Goal: Communication & Community: Answer question/provide support

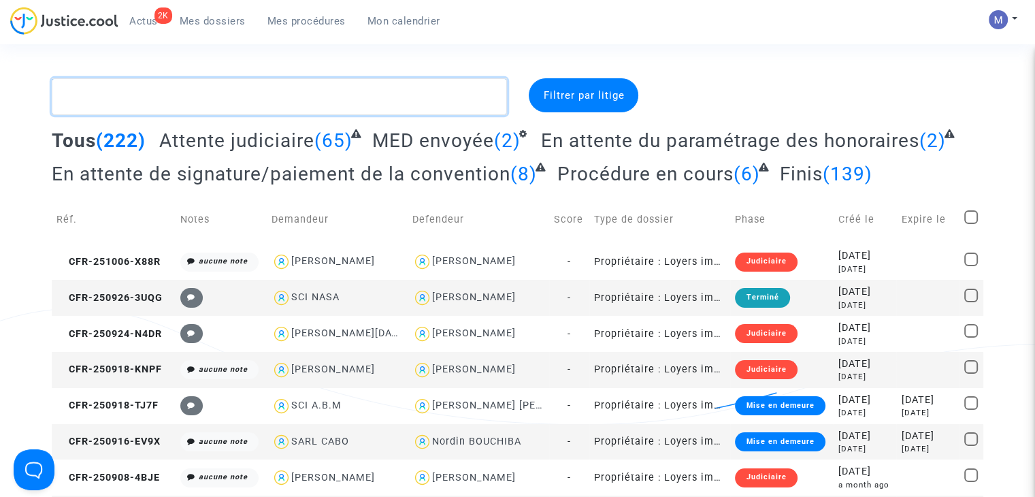
click at [142, 103] on textarea at bounding box center [279, 96] width 455 height 37
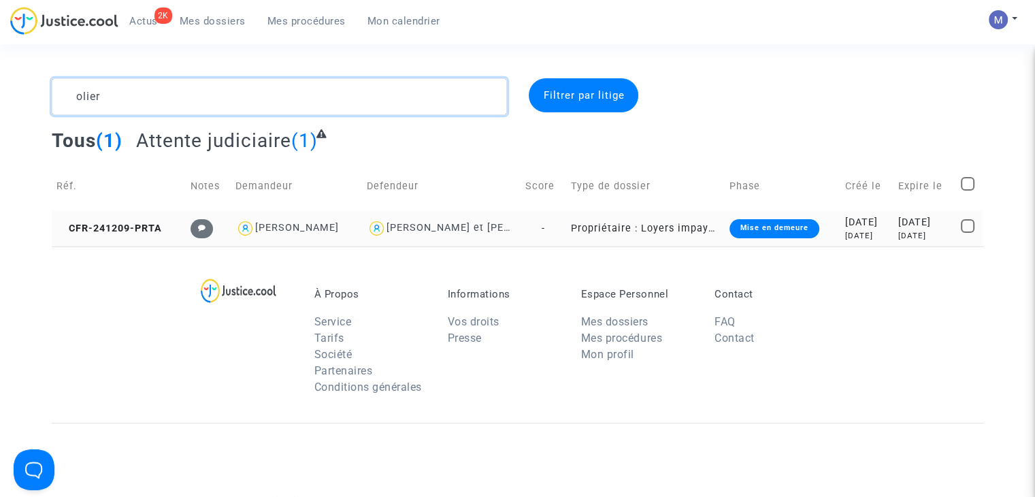
type textarea "olier"
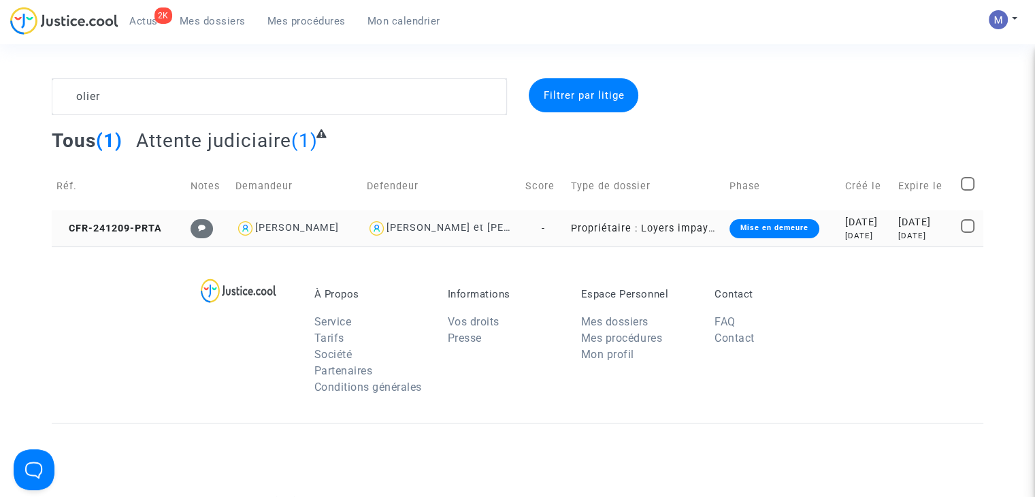
click at [98, 218] on td "CFR-241209-PRTA" at bounding box center [119, 228] width 134 height 36
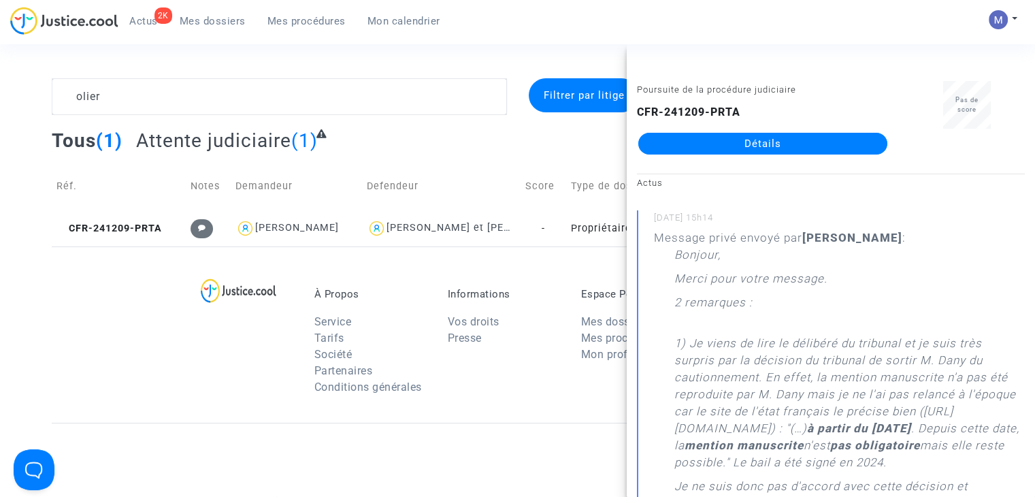
click at [665, 137] on link "Détails" at bounding box center [762, 144] width 249 height 22
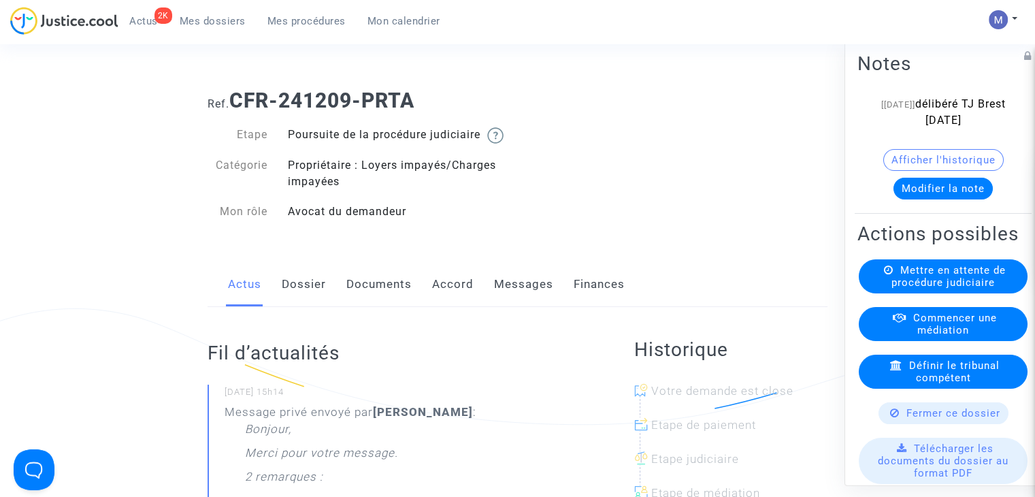
click at [510, 303] on link "Messages" at bounding box center [523, 284] width 59 height 45
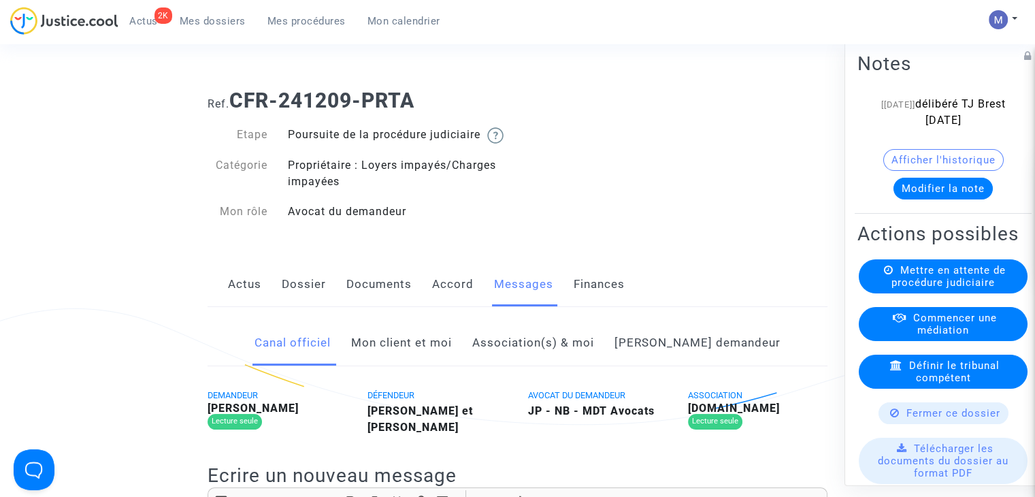
click at [425, 359] on link "Mon client et moi" at bounding box center [401, 342] width 101 height 45
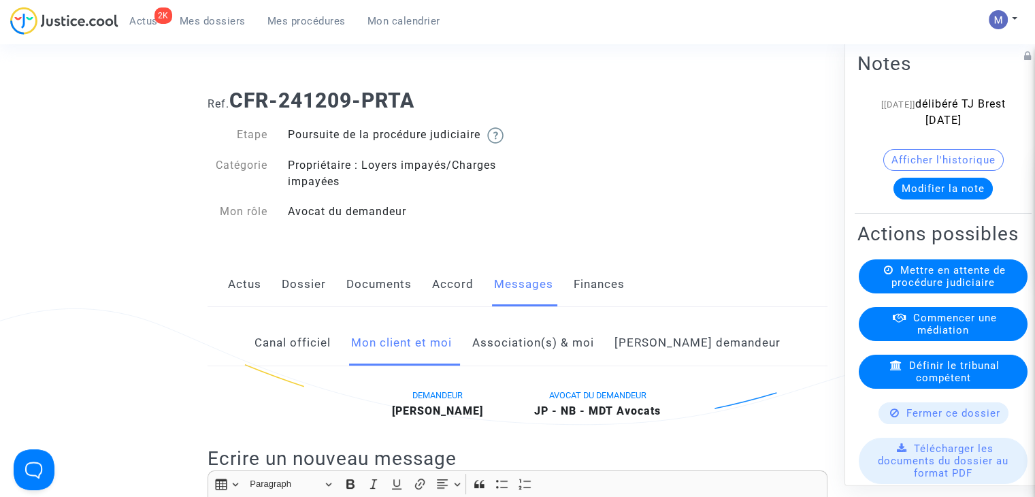
click at [291, 303] on link "Dossier" at bounding box center [304, 284] width 44 height 45
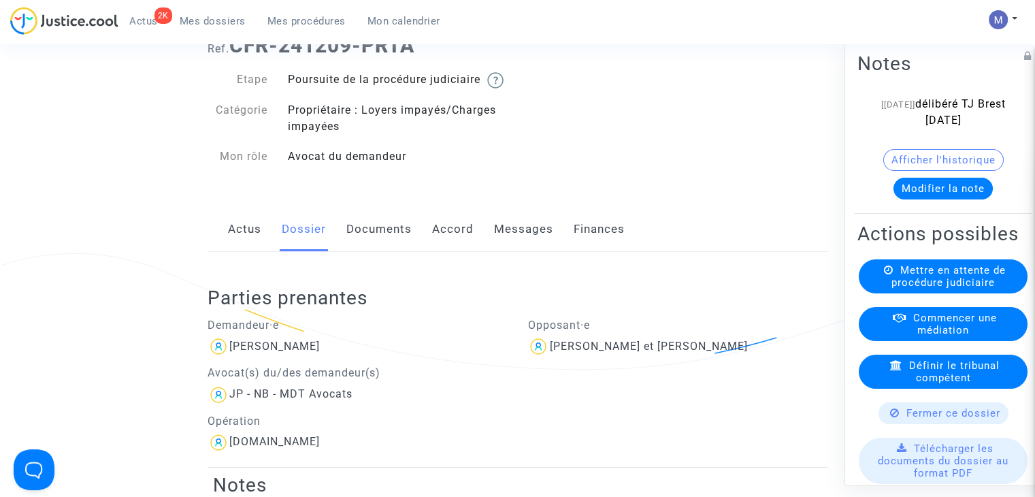
scroll to position [136, 0]
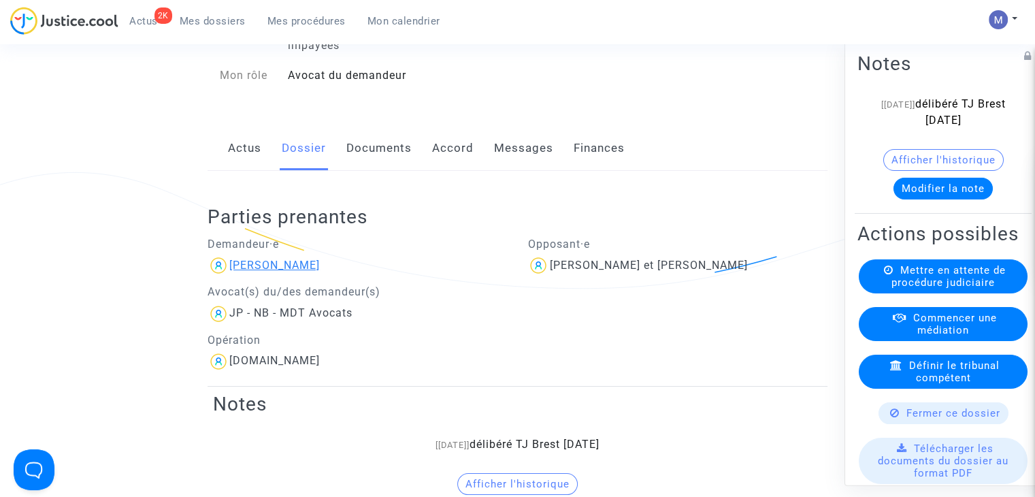
click at [275, 271] on div "Anthony OLIER" at bounding box center [274, 265] width 90 height 13
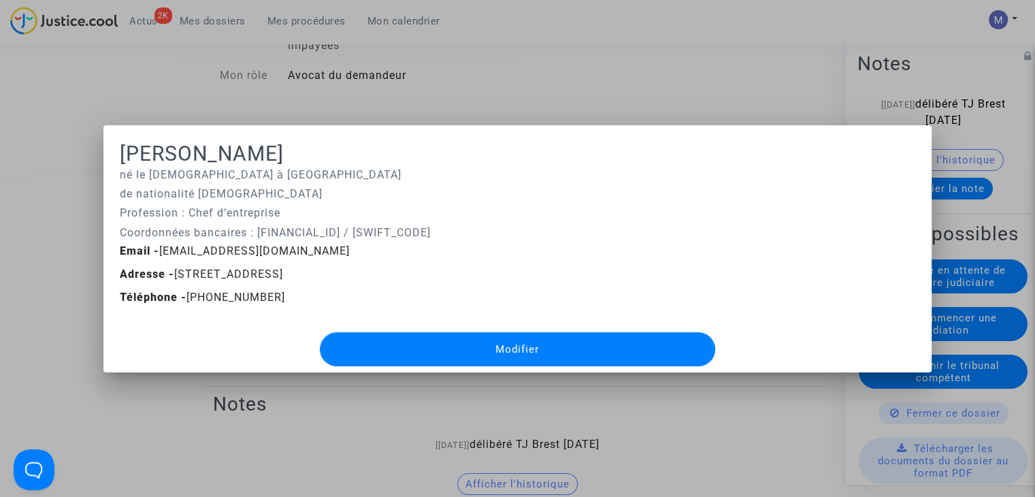
scroll to position [0, 0]
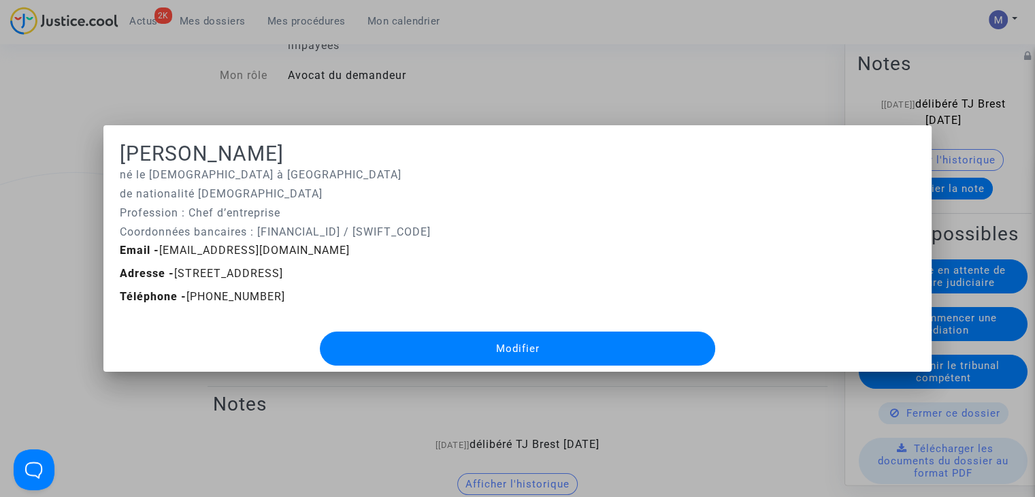
click at [807, 78] on div at bounding box center [517, 248] width 1035 height 497
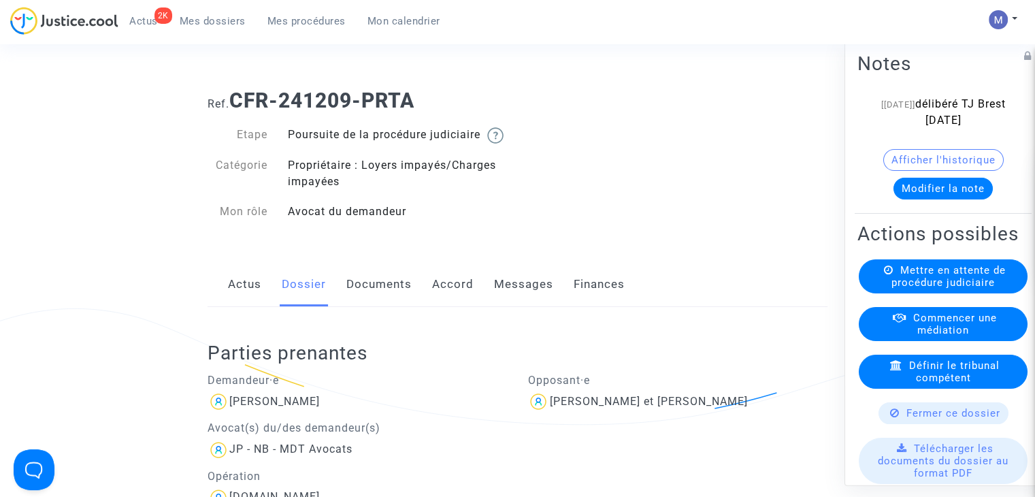
scroll to position [136, 0]
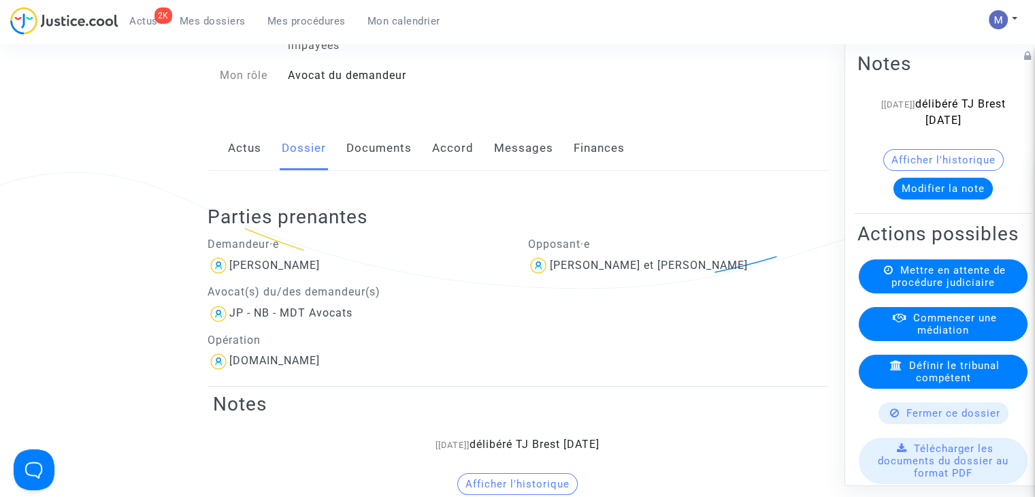
click at [523, 163] on link "Messages" at bounding box center [523, 148] width 59 height 45
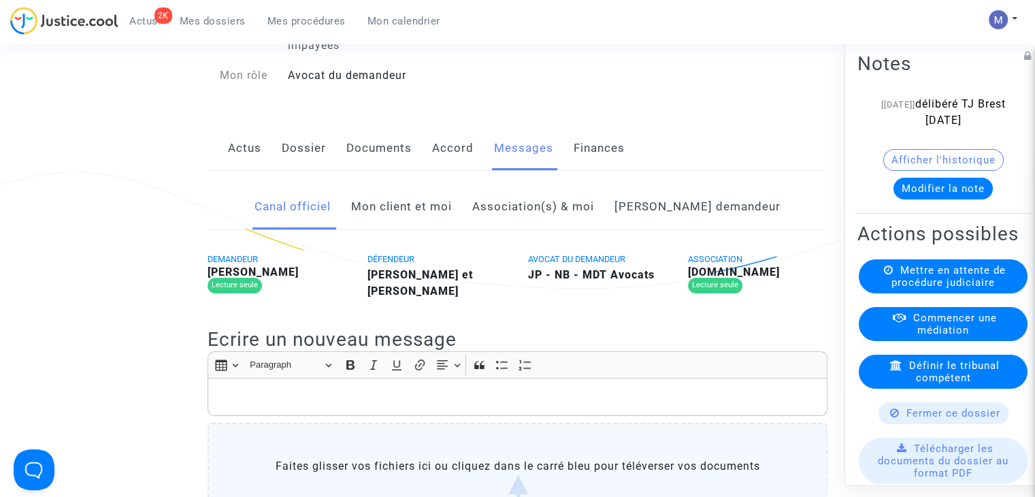
click at [427, 220] on link "Mon client et moi" at bounding box center [401, 206] width 101 height 45
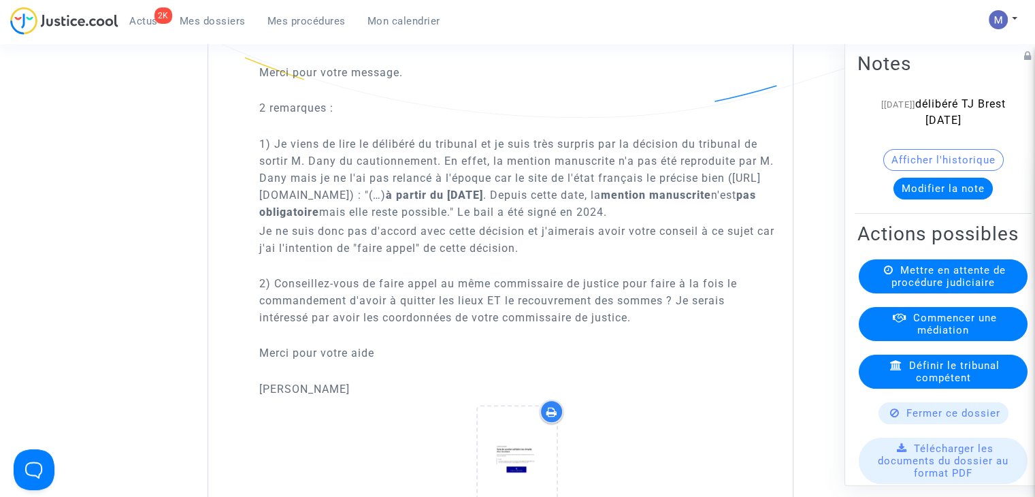
scroll to position [884, 0]
click at [357, 209] on p "1) Je viens de lire le délibéré du tribunal et je suis très surpris par la déci…" at bounding box center [517, 167] width 516 height 102
drag, startPoint x: 620, startPoint y: 207, endPoint x: 264, endPoint y: 204, distance: 355.8
click at [264, 204] on p "1) Je viens de lire le délibéré du tribunal et je suis très surpris par la déci…" at bounding box center [517, 167] width 516 height 102
copy p "https://www.service-public.gouv.fr/particuliers/vosdroits/R42281"
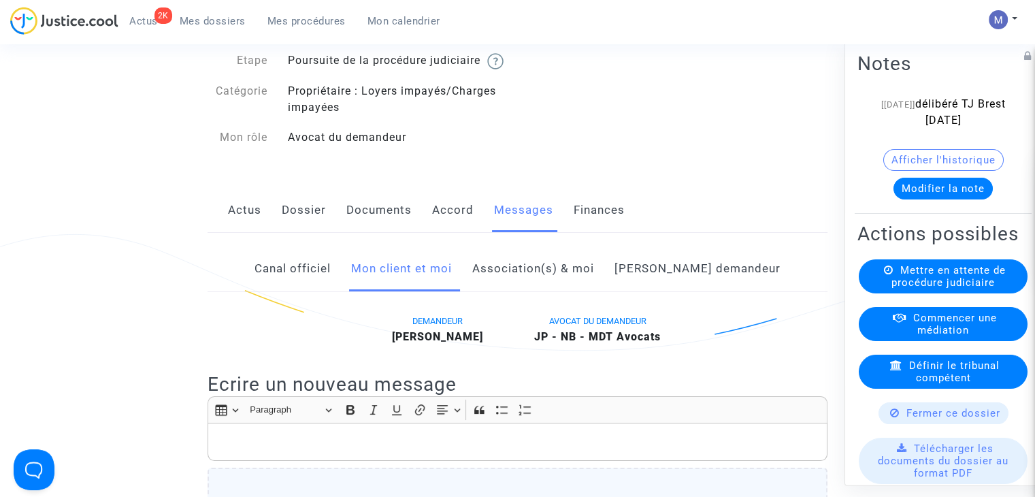
scroll to position [0, 0]
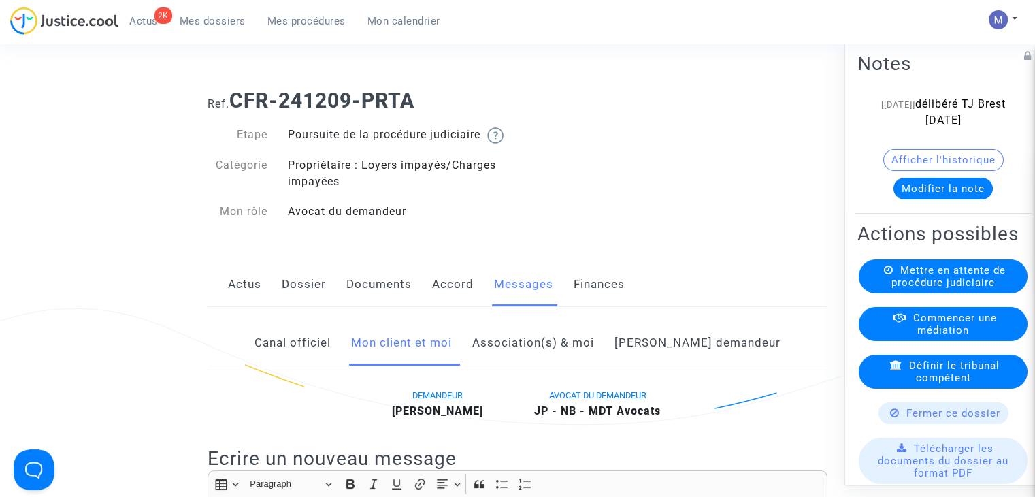
click at [397, 295] on link "Documents" at bounding box center [378, 284] width 65 height 45
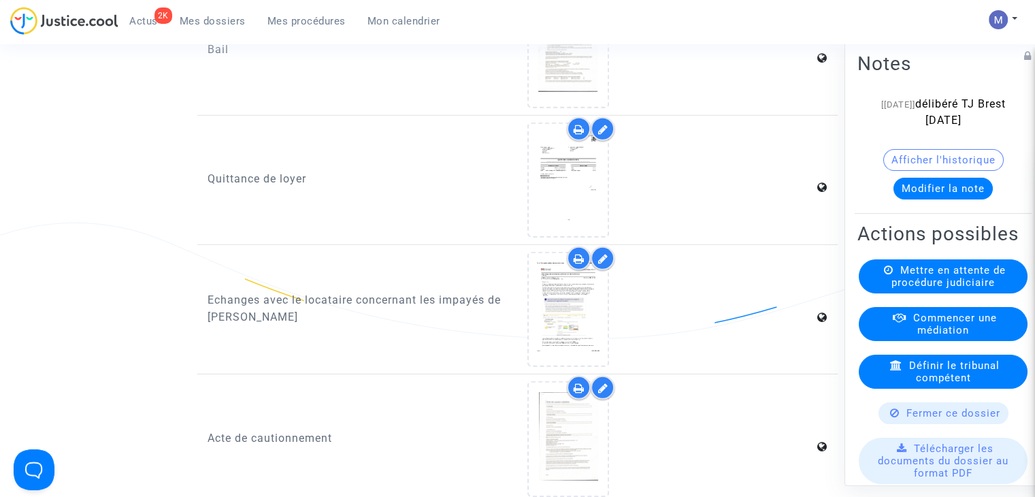
scroll to position [4286, 0]
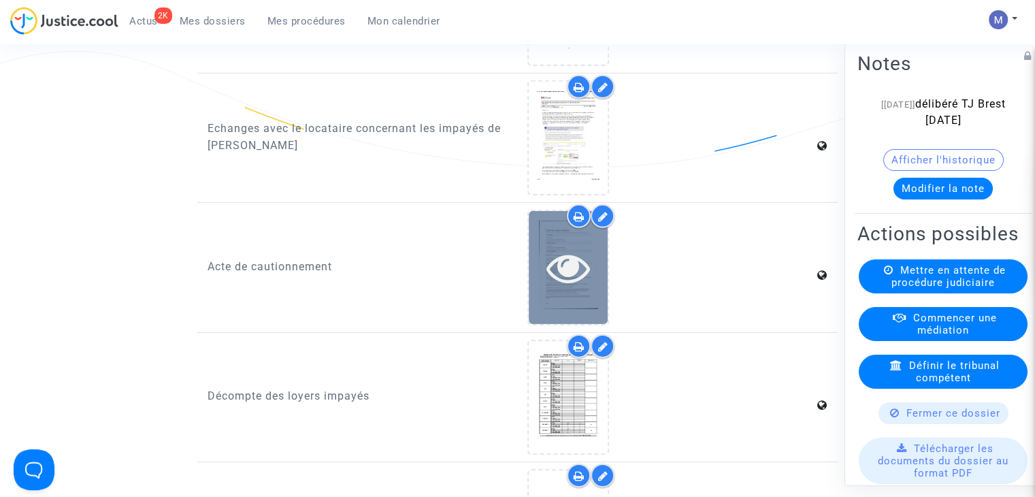
click at [563, 259] on icon at bounding box center [568, 268] width 44 height 44
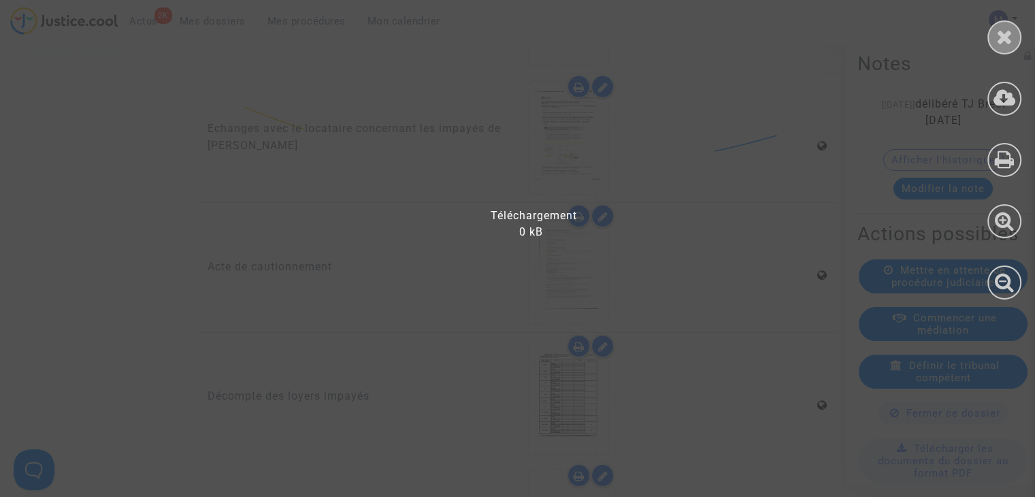
click at [1001, 35] on icon at bounding box center [1004, 37] width 17 height 20
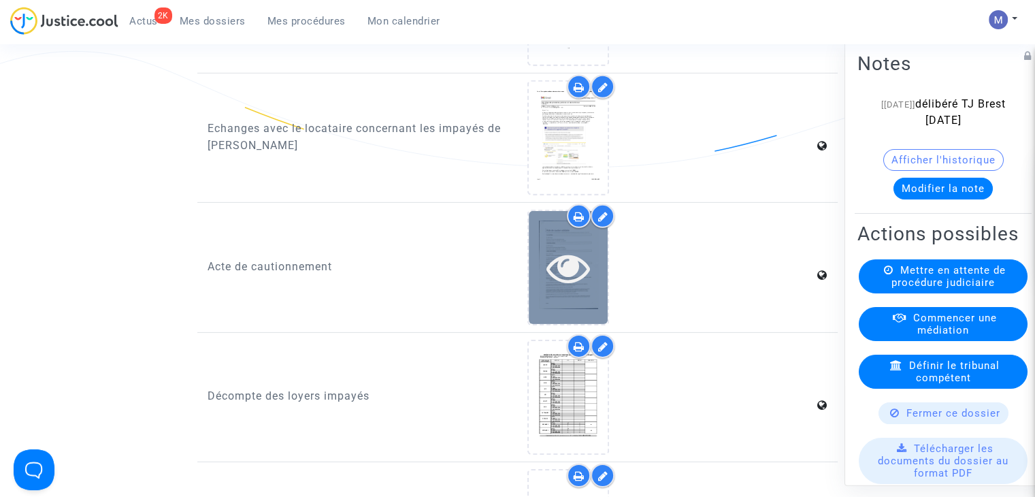
click at [576, 278] on icon at bounding box center [568, 268] width 44 height 44
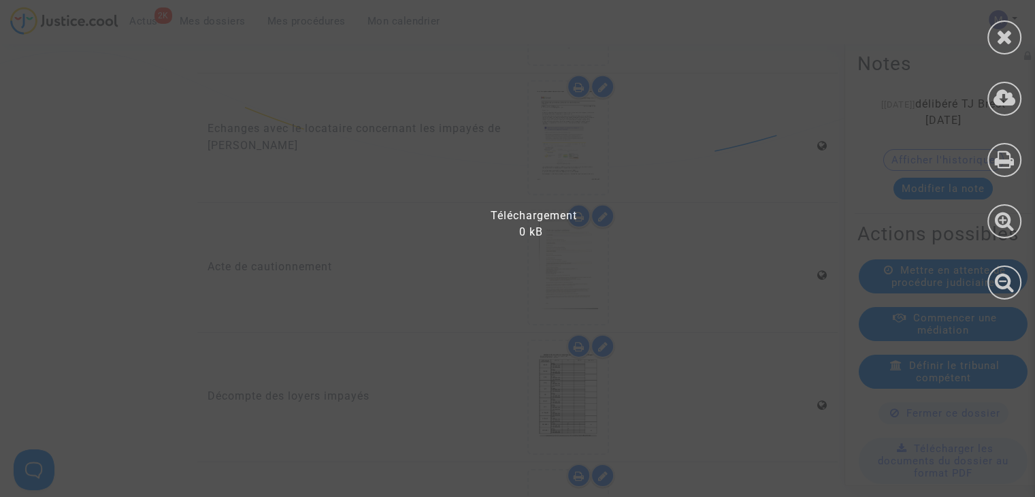
click at [1006, 44] on icon at bounding box center [1004, 37] width 17 height 20
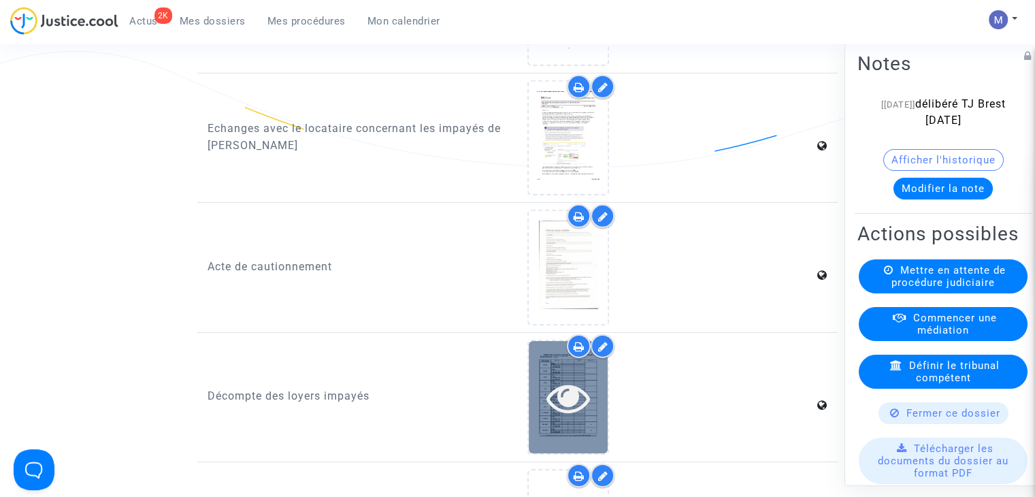
click at [563, 406] on icon at bounding box center [568, 398] width 44 height 44
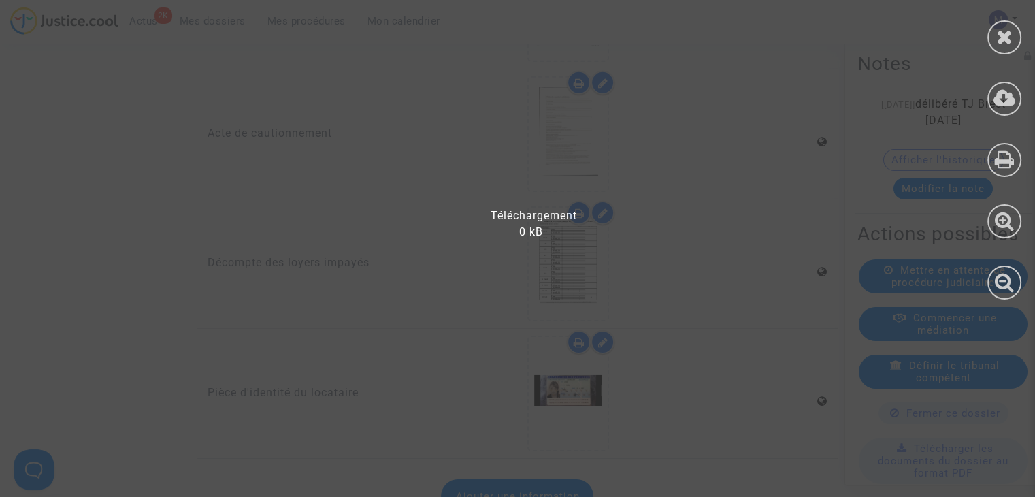
scroll to position [4422, 0]
click at [1009, 33] on icon at bounding box center [1004, 37] width 17 height 20
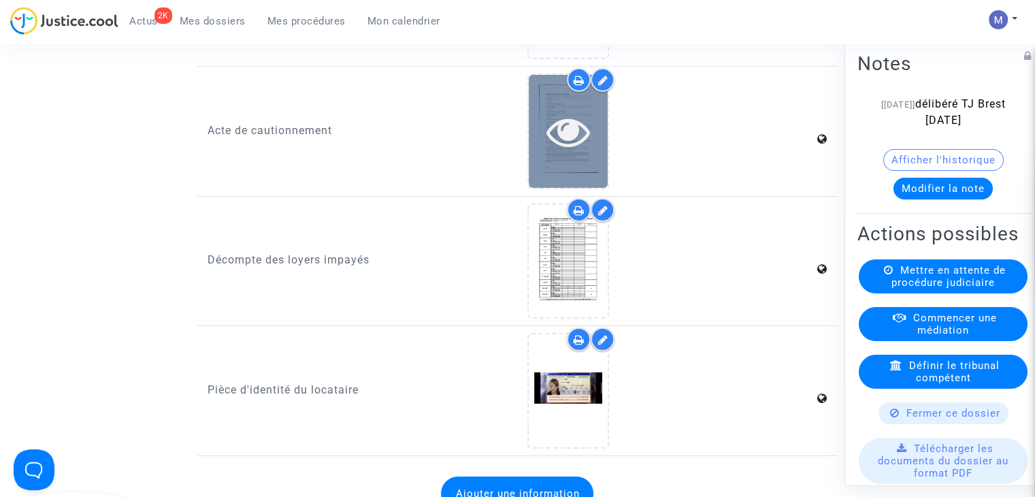
click at [577, 139] on icon at bounding box center [568, 132] width 44 height 44
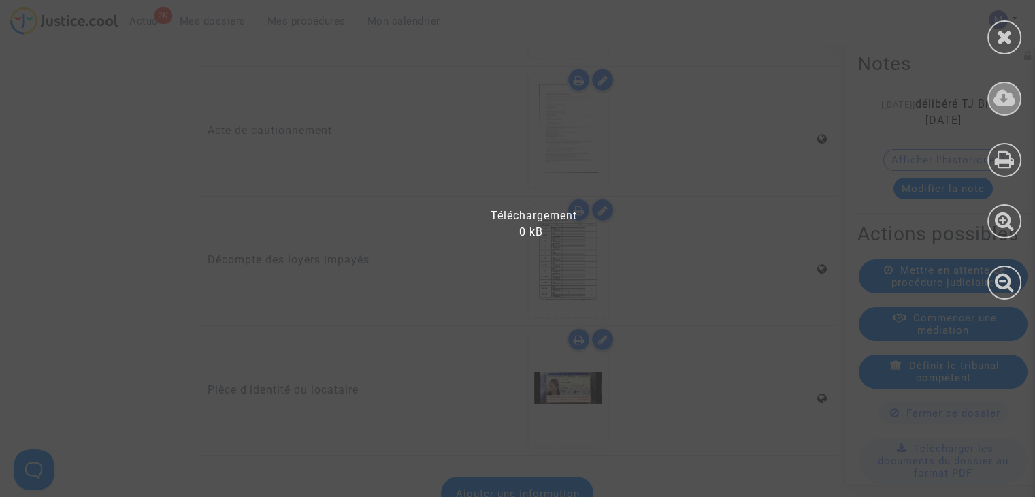
click at [1001, 97] on icon at bounding box center [1004, 98] width 22 height 20
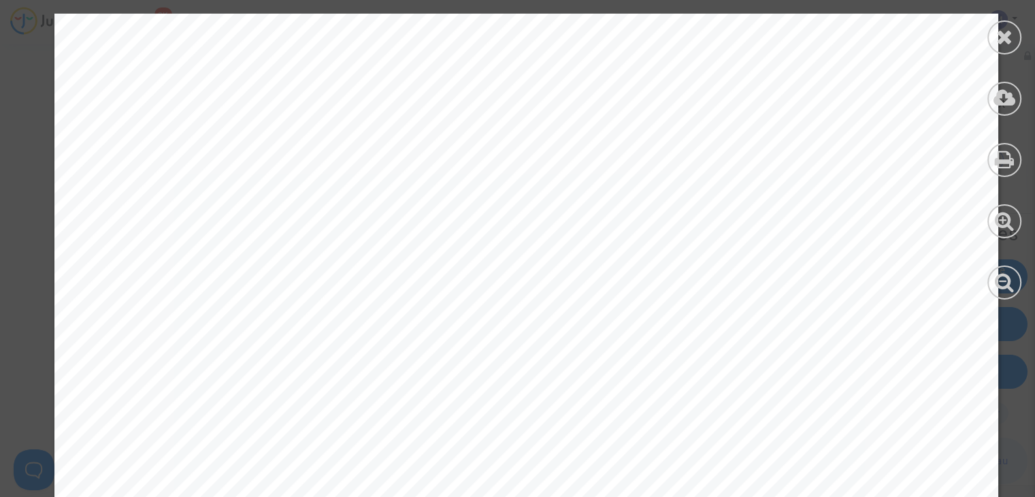
drag, startPoint x: 999, startPoint y: 29, endPoint x: 935, endPoint y: 44, distance: 65.2
click at [998, 28] on icon at bounding box center [1004, 37] width 17 height 20
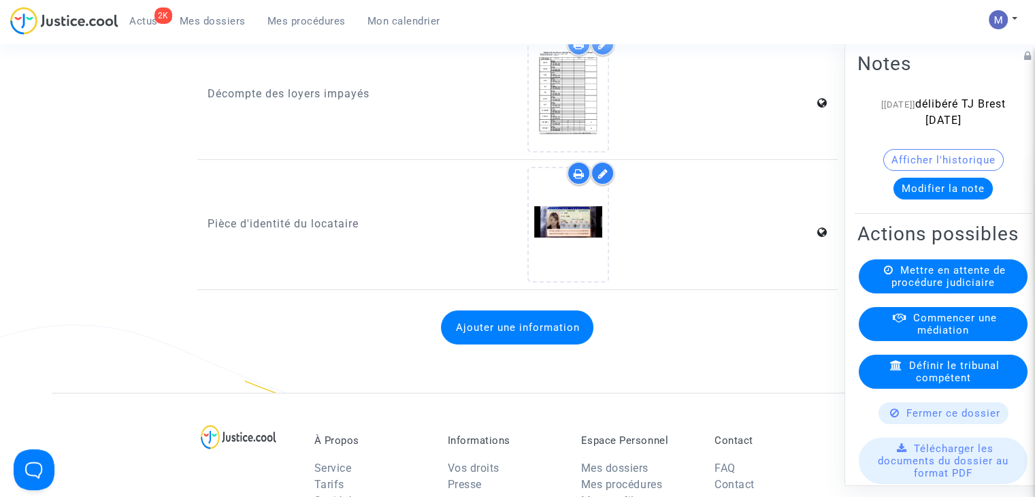
scroll to position [4422, 0]
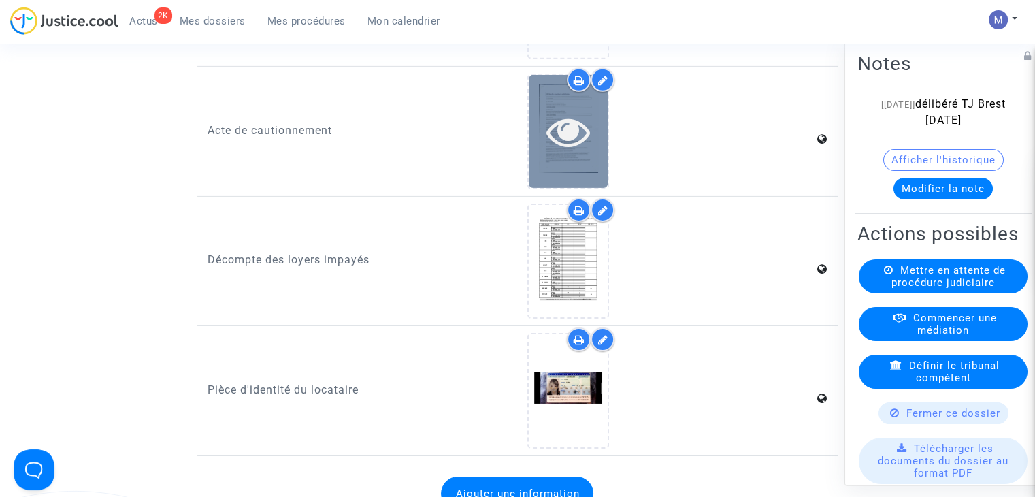
click at [567, 115] on icon at bounding box center [568, 132] width 44 height 44
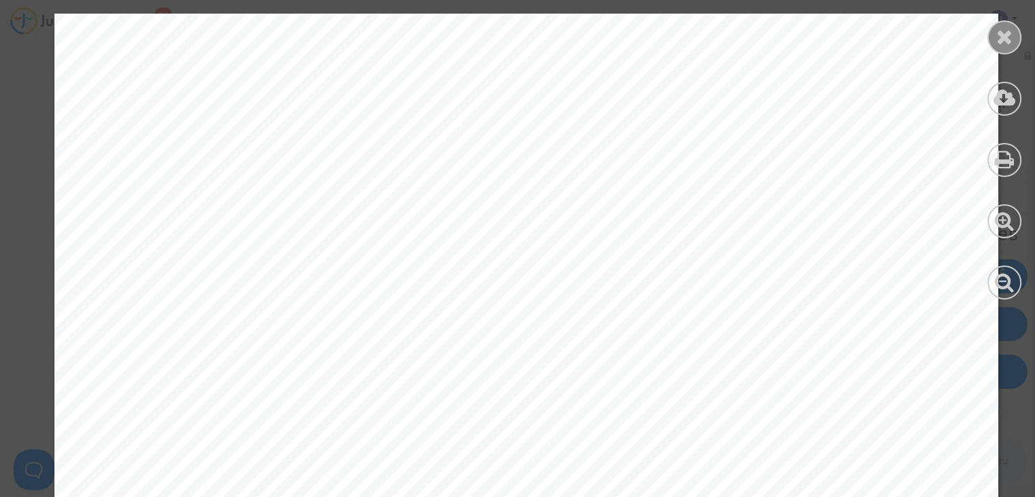
click at [1005, 41] on icon at bounding box center [1004, 37] width 17 height 20
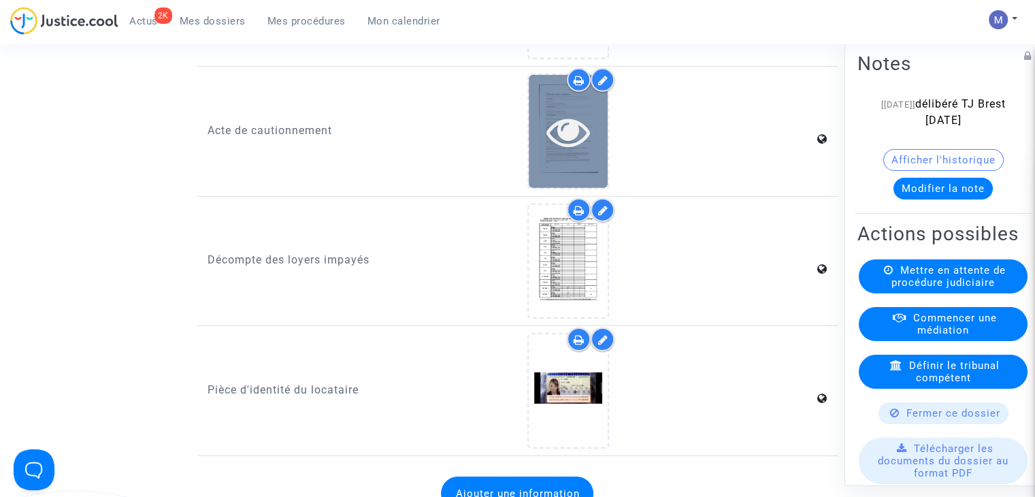
click at [573, 126] on icon at bounding box center [568, 132] width 44 height 44
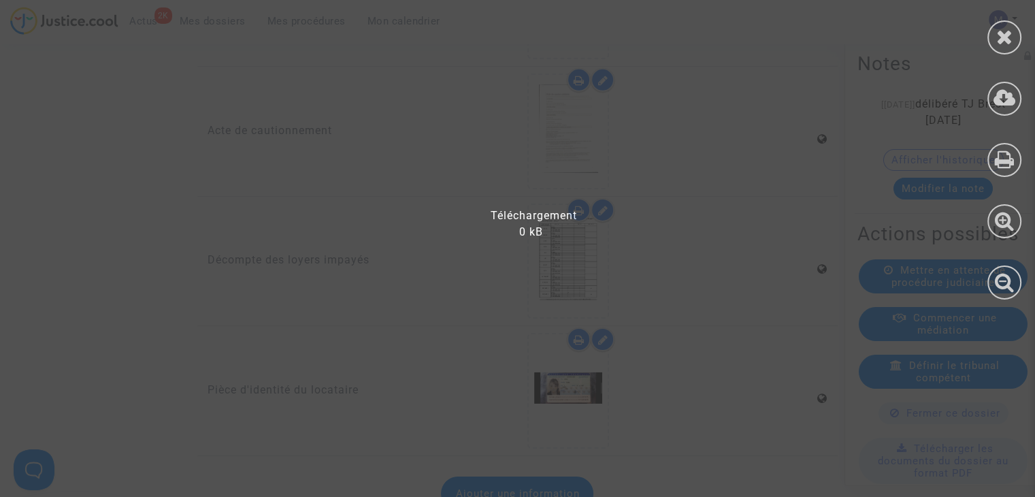
click at [1005, 30] on icon at bounding box center [1004, 37] width 17 height 20
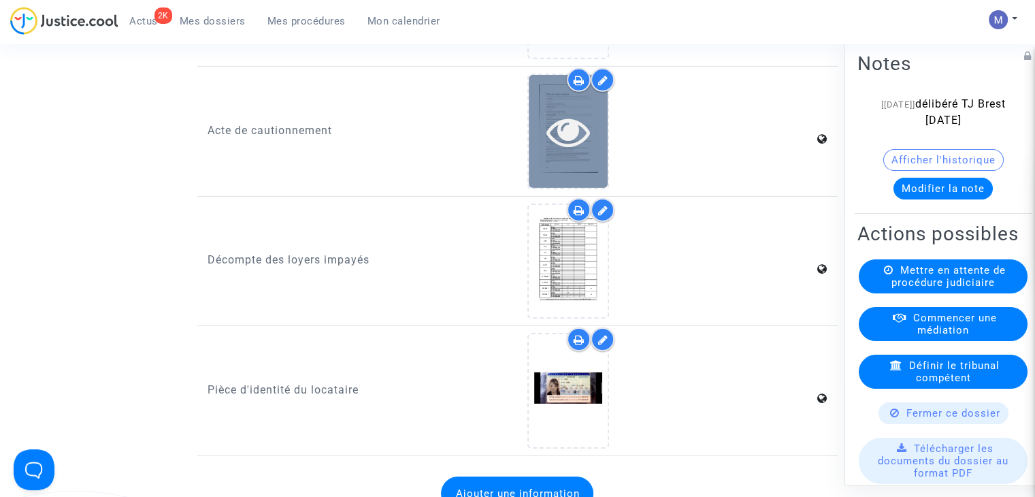
click at [563, 120] on icon at bounding box center [568, 132] width 44 height 44
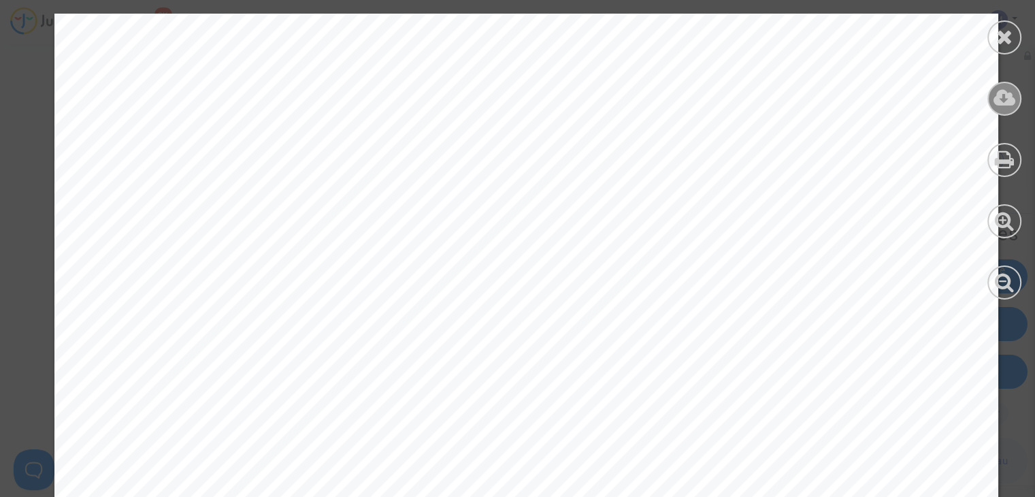
click at [1001, 101] on icon at bounding box center [1004, 98] width 22 height 20
click at [1001, 31] on icon at bounding box center [1004, 37] width 17 height 20
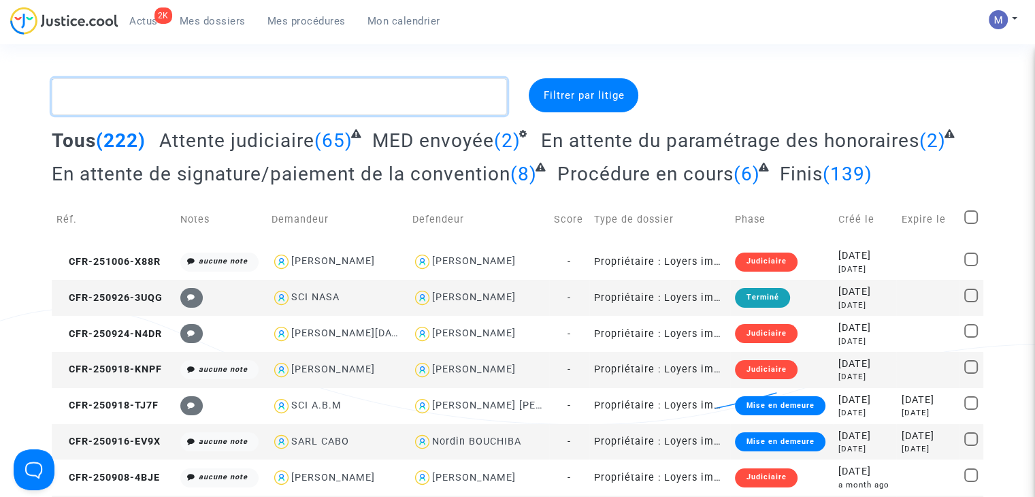
drag, startPoint x: 147, startPoint y: 91, endPoint x: 138, endPoint y: 95, distance: 9.7
click at [147, 93] on textarea at bounding box center [279, 96] width 455 height 37
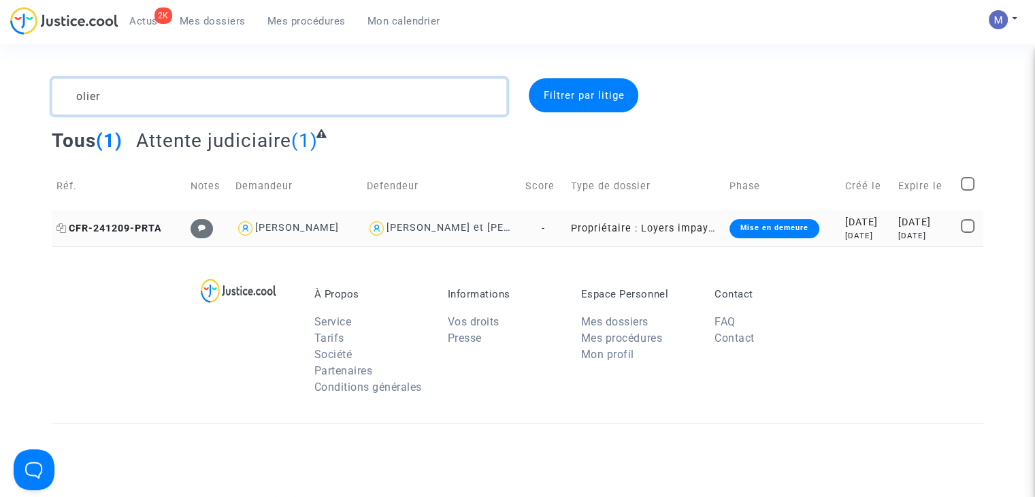
type textarea "olier"
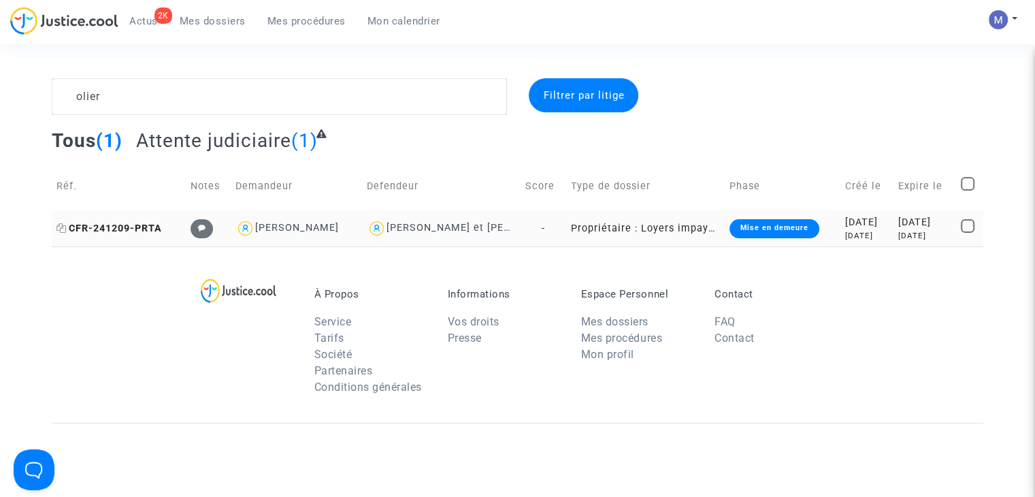
click at [120, 227] on span "CFR-241209-PRTA" at bounding box center [108, 228] width 105 height 12
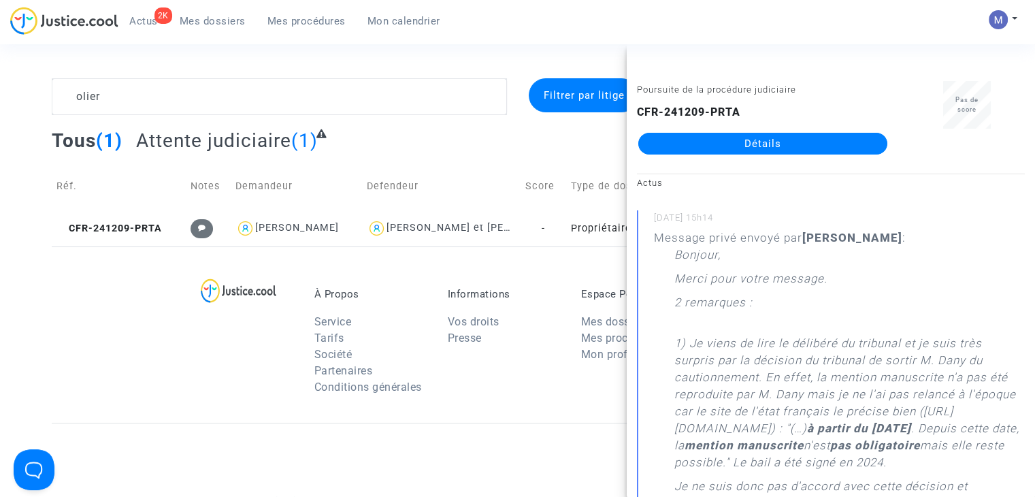
click at [711, 146] on link "Détails" at bounding box center [762, 144] width 249 height 22
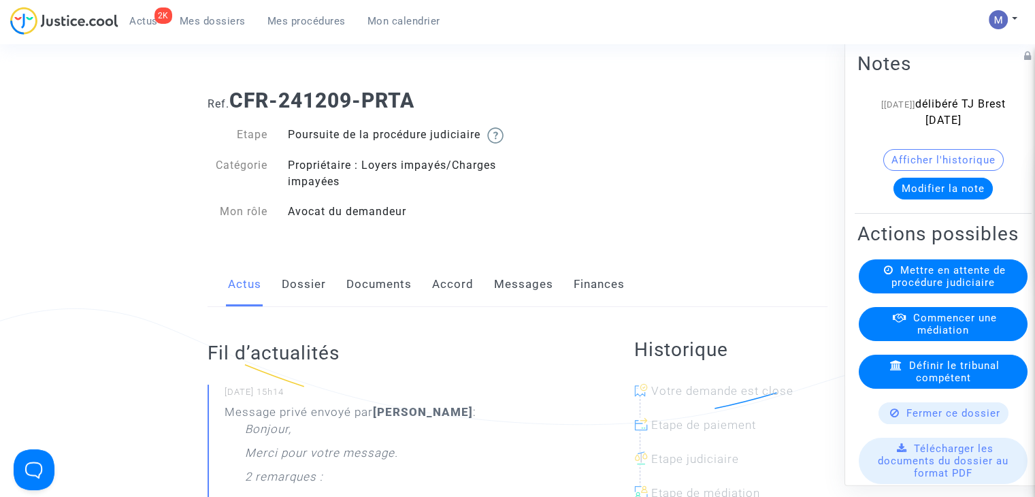
click at [503, 301] on link "Messages" at bounding box center [523, 284] width 59 height 45
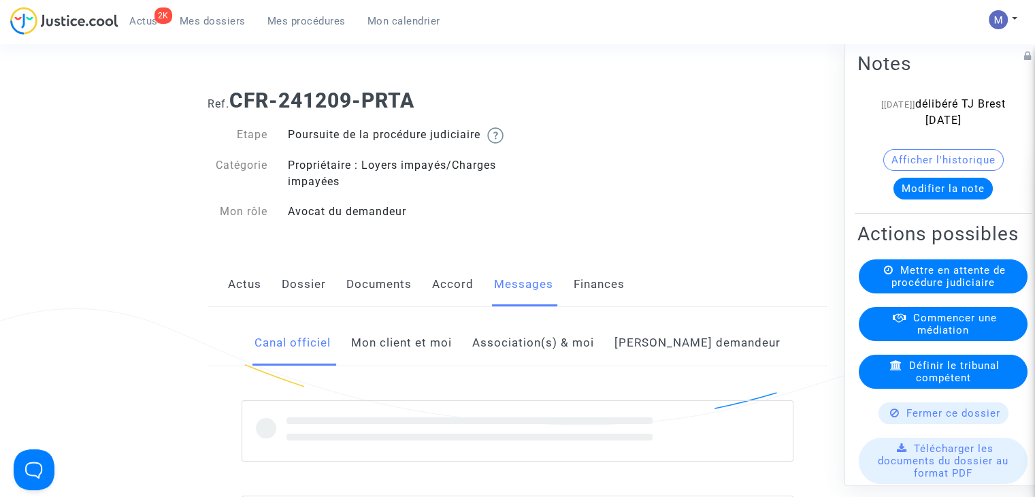
click at [437, 361] on link "Mon client et moi" at bounding box center [401, 342] width 101 height 45
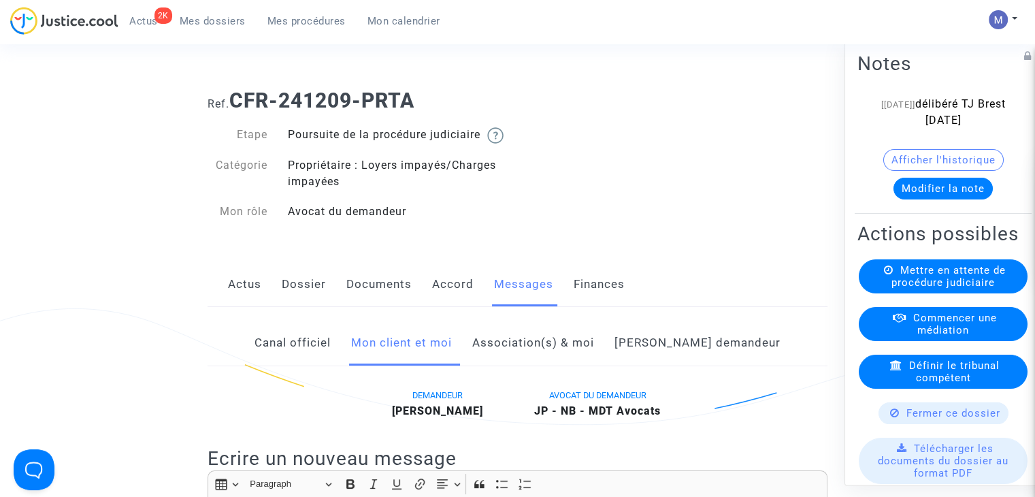
scroll to position [204, 0]
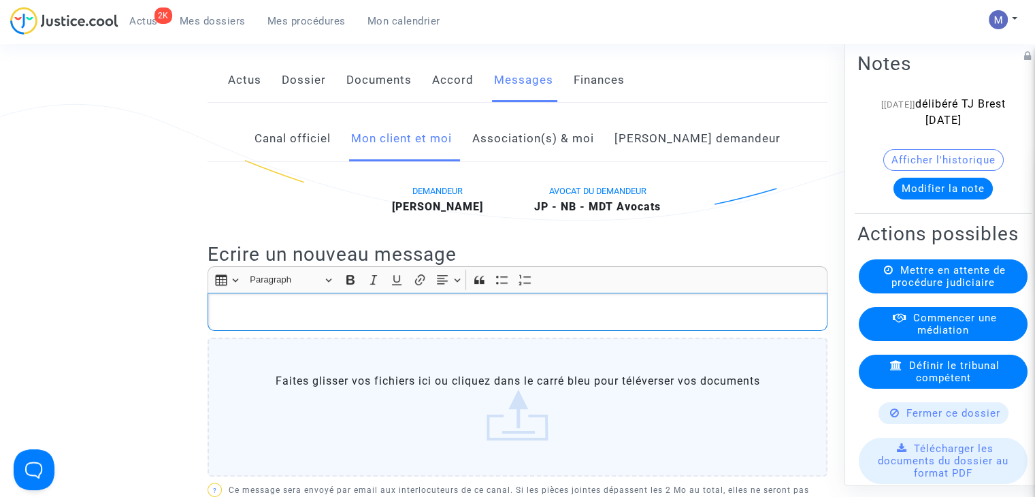
click at [250, 331] on div "Rich Text Editor, main" at bounding box center [518, 312] width 620 height 38
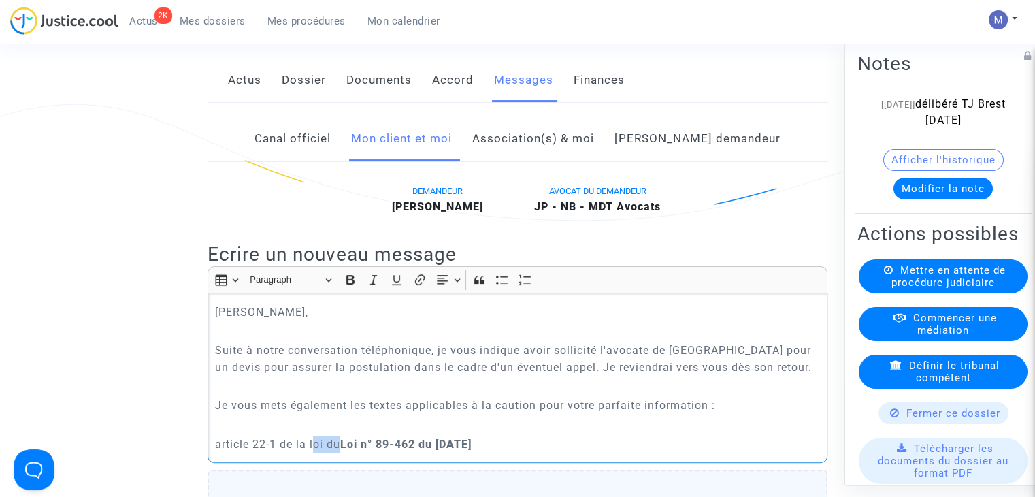
drag, startPoint x: 341, startPoint y: 461, endPoint x: 313, endPoint y: 458, distance: 28.0
click at [313, 452] on p "article 22-1 de la loi du Loi n° 89-462 du 6 juillet 1989" at bounding box center [518, 443] width 606 height 17
click at [316, 450] on strong "Loi n° 89-462 du 6 juillet 1989" at bounding box center [371, 443] width 131 height 13
drag, startPoint x: 496, startPoint y: 454, endPoint x: 346, endPoint y: 264, distance: 242.7
click at [317, 447] on div "Cher Monsieur, Suite à notre conversation téléphonique, je vous indique avoir s…" at bounding box center [518, 378] width 620 height 170
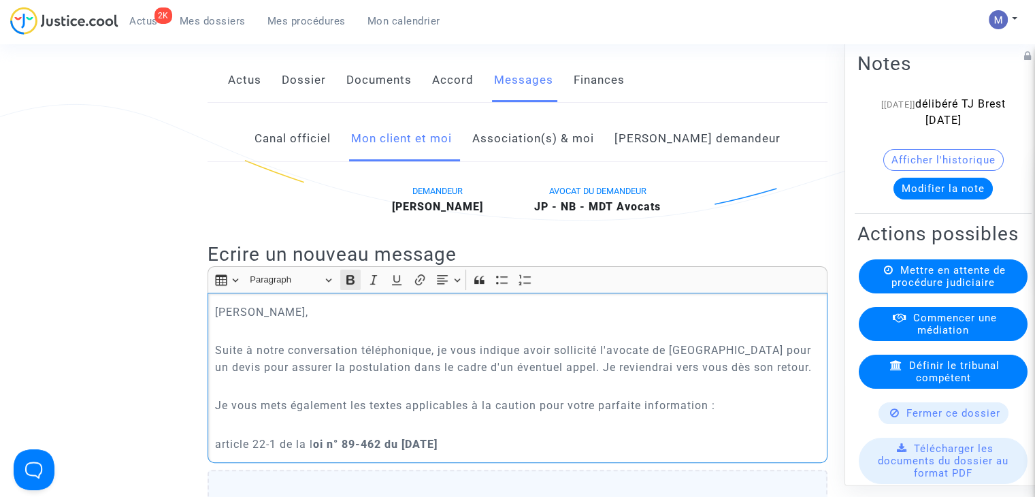
click at [348, 284] on icon "Editor toolbar" at bounding box center [350, 280] width 8 height 10
click at [350, 286] on icon "Editor toolbar" at bounding box center [351, 280] width 14 height 14
click at [484, 452] on p "article 22-1 de la loi n° 89-462 du 6 juillet 1989" at bounding box center [518, 443] width 606 height 17
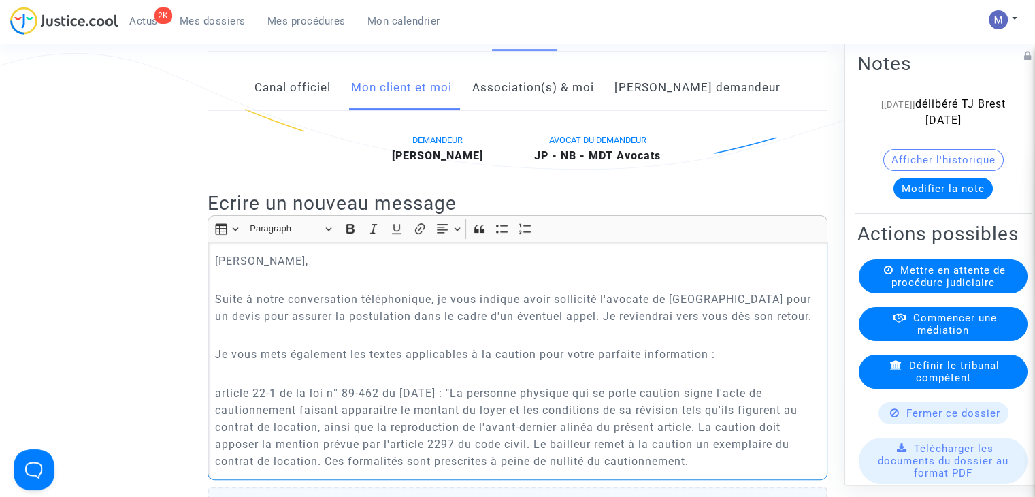
click at [691, 469] on p "article 22-1 de la loi n° 89-462 du 6 juillet 1989 : "La personne physique qui …" at bounding box center [518, 426] width 606 height 85
drag, startPoint x: 691, startPoint y: 474, endPoint x: 488, endPoint y: 409, distance: 213.7
click at [488, 409] on p "article 22-1 de la loi n° 89-462 du 6 juillet 1989 : "La personne physique qui …" at bounding box center [518, 426] width 606 height 85
click at [377, 235] on icon "Editor toolbar" at bounding box center [374, 229] width 14 height 14
click at [712, 469] on p "article 22-1 de la loi n° 89-462 du 6 juillet 1989 : " La personne physique qui…" at bounding box center [518, 426] width 606 height 85
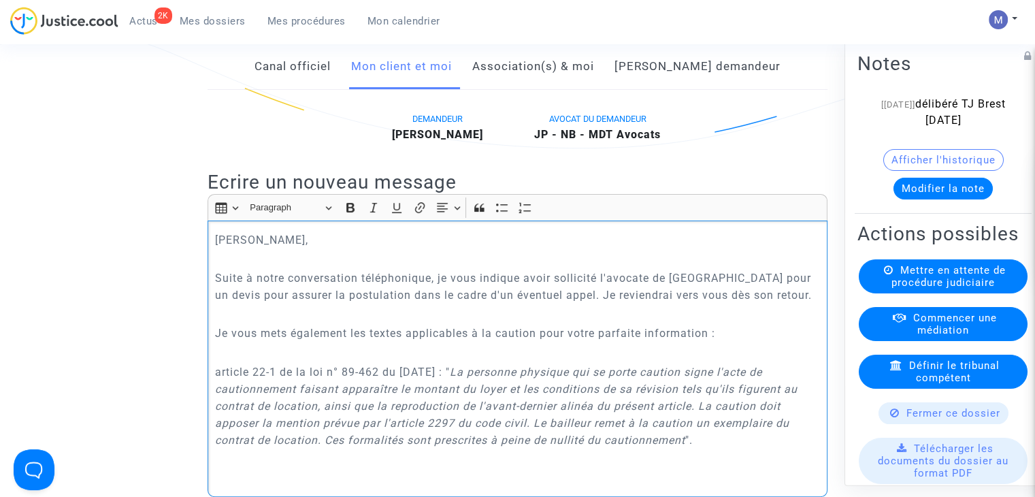
scroll to position [295, 0]
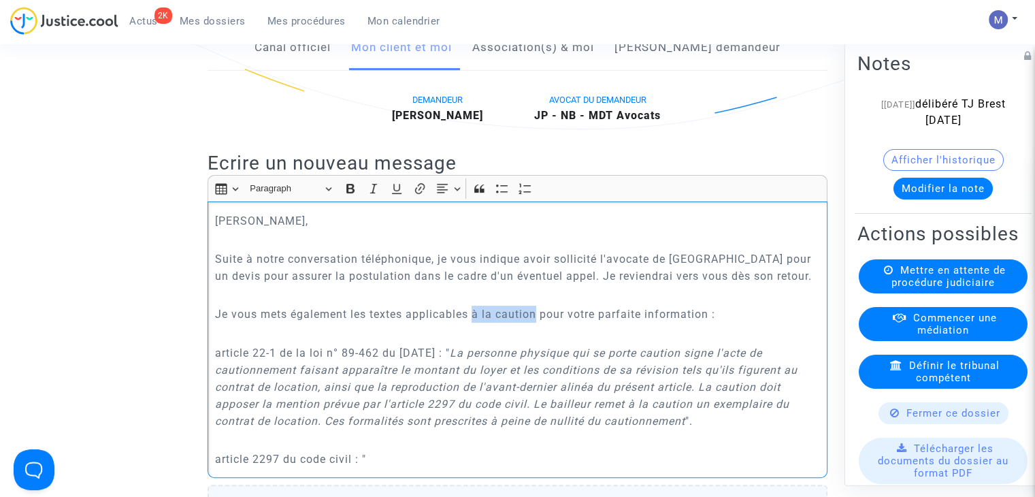
drag, startPoint x: 537, startPoint y: 333, endPoint x: 477, endPoint y: 331, distance: 59.9
click at [477, 322] on p "Je vous mets également les textes applicables à la caution pour votre parfaite …" at bounding box center [518, 313] width 606 height 17
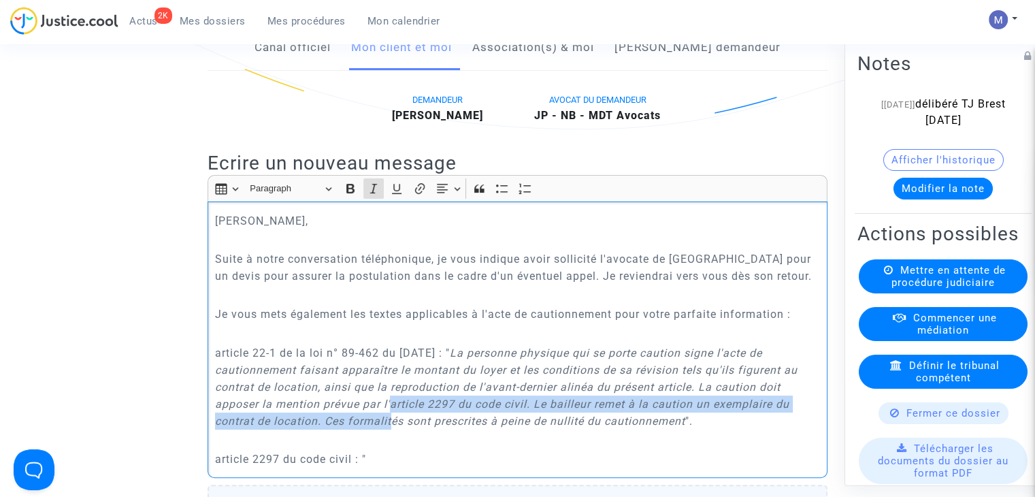
click at [391, 427] on p "article 22-1 de la loi n° 89-462 du 6 juillet 1989 : " La personne physique qui…" at bounding box center [518, 386] width 606 height 85
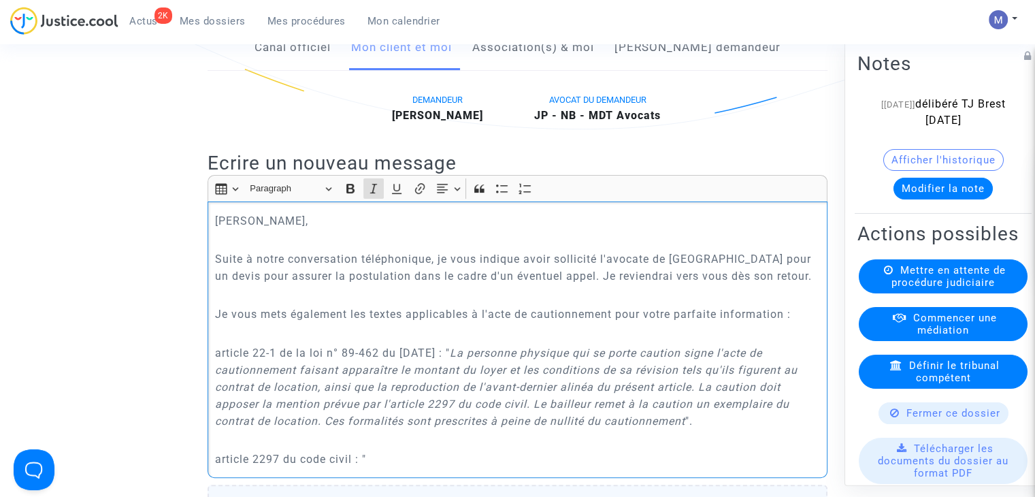
click at [388, 467] on p "article 2297 du code civil : "" at bounding box center [518, 458] width 606 height 17
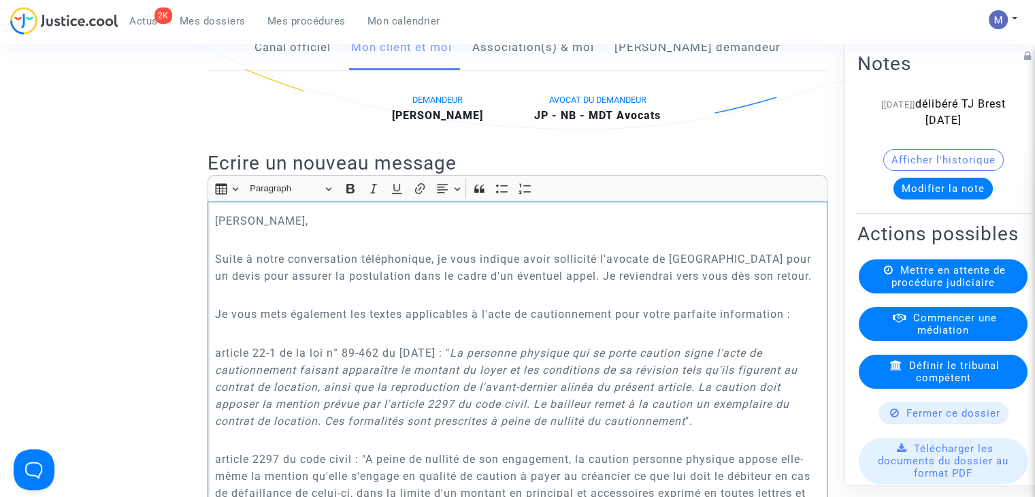
scroll to position [363, 0]
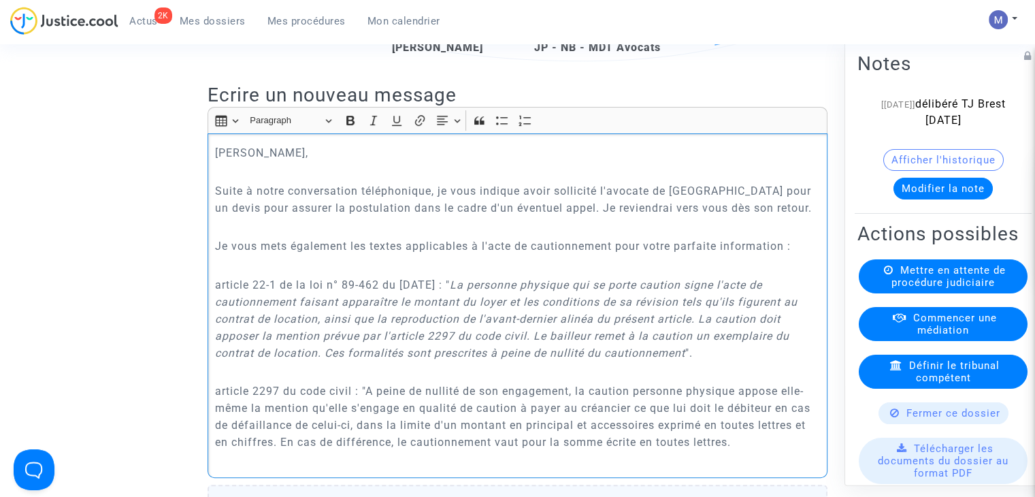
click at [731, 459] on p "article 2297 du code civil : "A peine de nullité de son engagement, la caution …" at bounding box center [518, 424] width 606 height 85
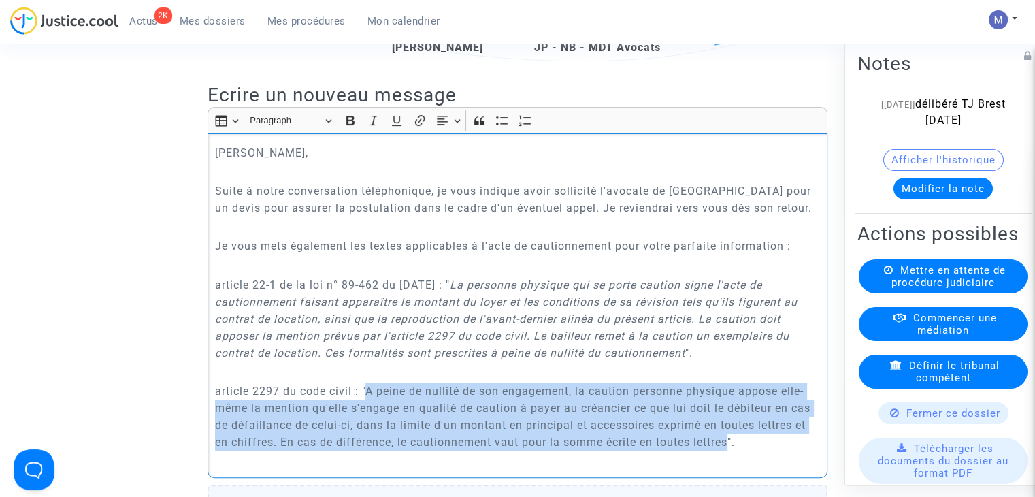
drag, startPoint x: 689, startPoint y: 447, endPoint x: 368, endPoint y: 405, distance: 323.2
click at [368, 405] on p "article 2297 du code civil : "A peine de nullité de son engagement, la caution …" at bounding box center [518, 424] width 606 height 85
click at [371, 125] on icon "Editor toolbar" at bounding box center [373, 121] width 7 height 10
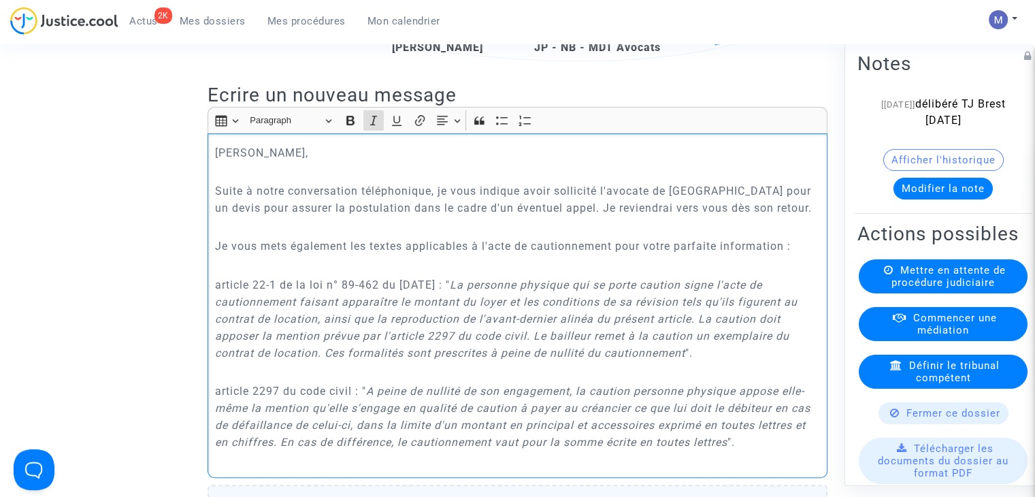
click at [286, 405] on p "article 2297 du code civil : " A peine de nullité de son engagement, la caution…" at bounding box center [518, 424] width 606 height 85
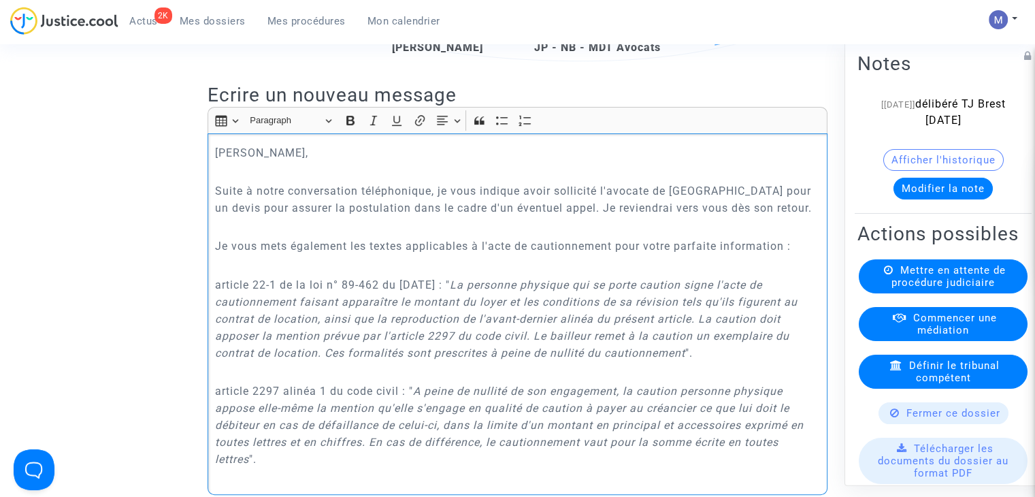
click at [286, 480] on p "article 2297 alinéa 1 du code civil : " A peine de nullité de son engagement, l…" at bounding box center [518, 433] width 606 height 102
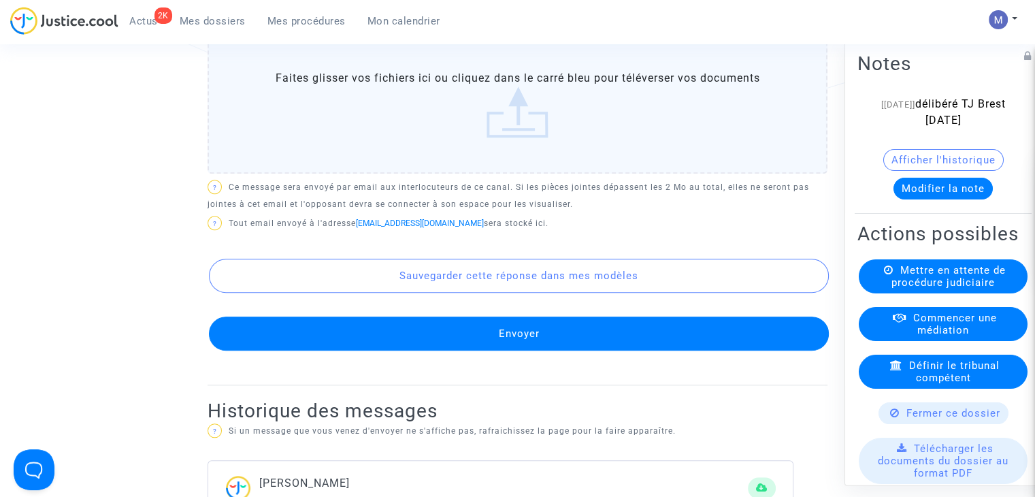
scroll to position [876, 0]
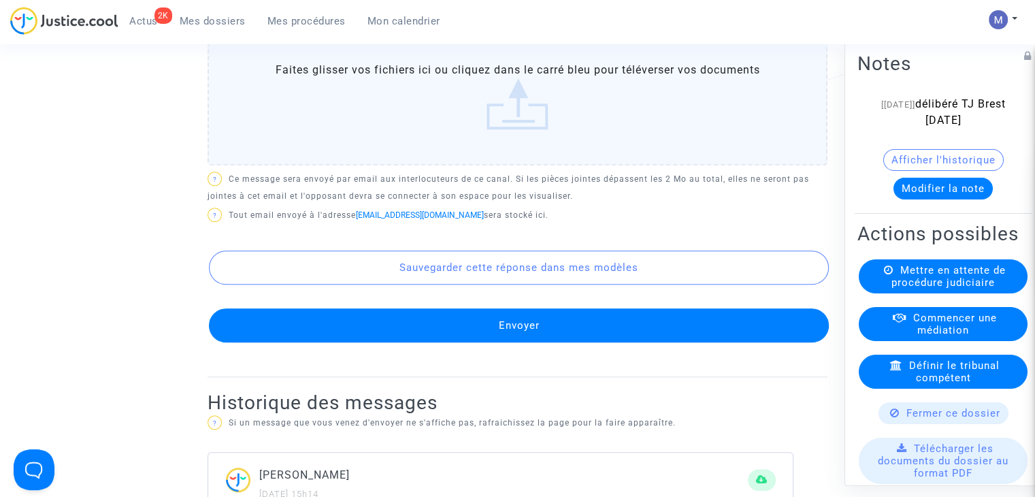
click at [501, 337] on button "Envoyer" at bounding box center [519, 325] width 620 height 34
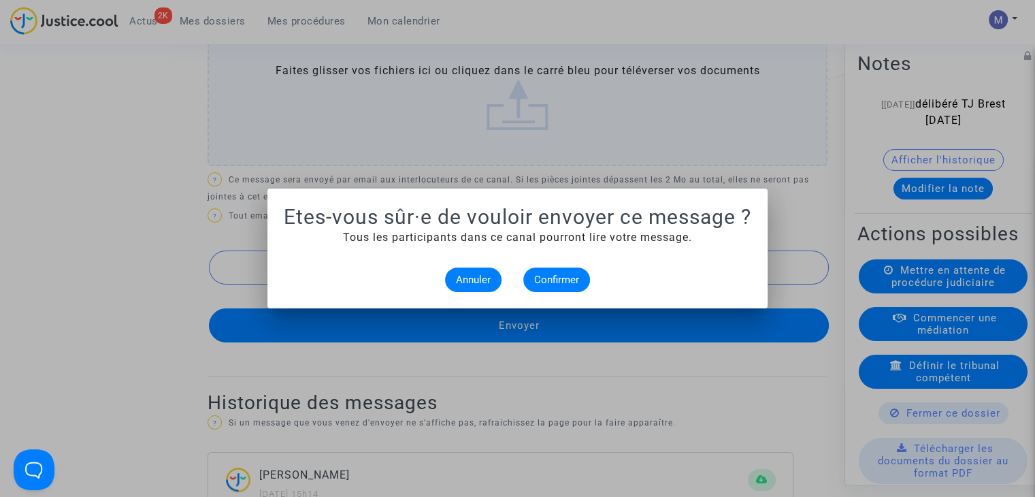
scroll to position [0, 0]
click at [552, 279] on span "Confirmer" at bounding box center [556, 280] width 45 height 12
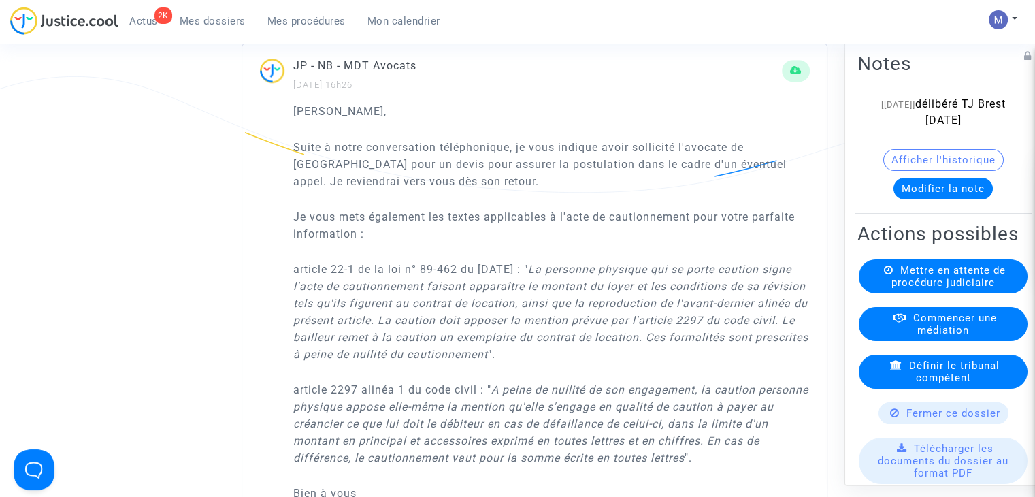
scroll to position [808, 0]
drag, startPoint x: 531, startPoint y: 336, endPoint x: 569, endPoint y: 334, distance: 38.2
click at [569, 334] on icon "La personne physique qui se porte caution signe l'acte de cautionnement faisant…" at bounding box center [550, 311] width 515 height 98
